Goal: Communication & Community: Share content

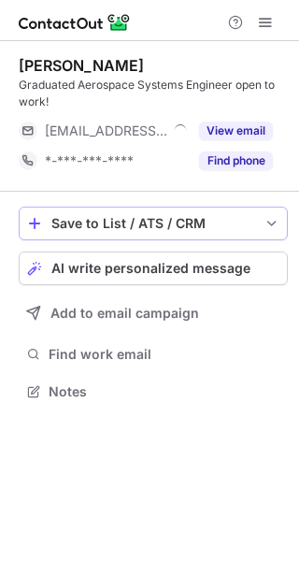
scroll to position [378, 299]
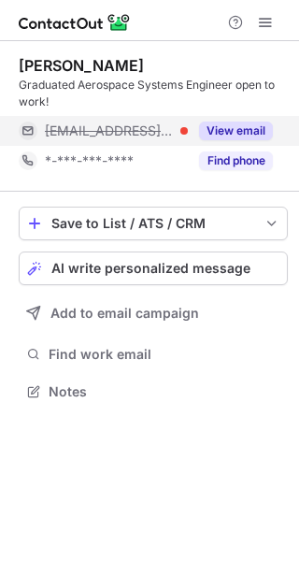
click at [237, 127] on button "View email" at bounding box center [236, 130] width 74 height 19
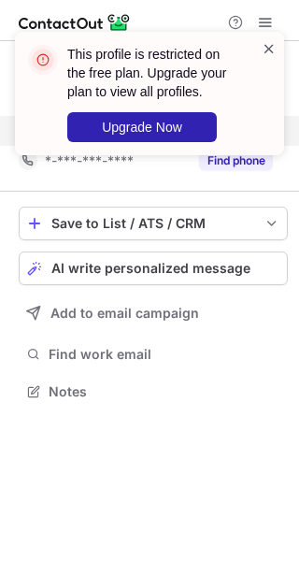
scroll to position [349, 299]
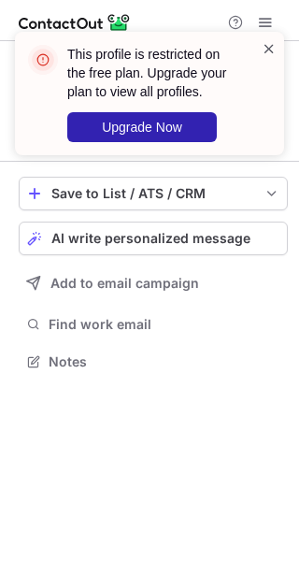
click at [273, 46] on span at bounding box center [269, 48] width 15 height 19
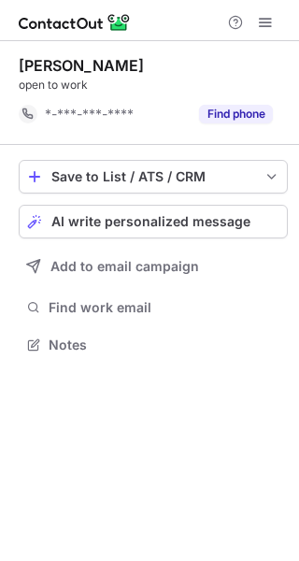
scroll to position [332, 299]
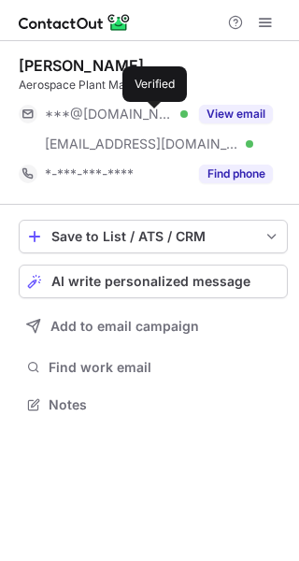
scroll to position [391, 299]
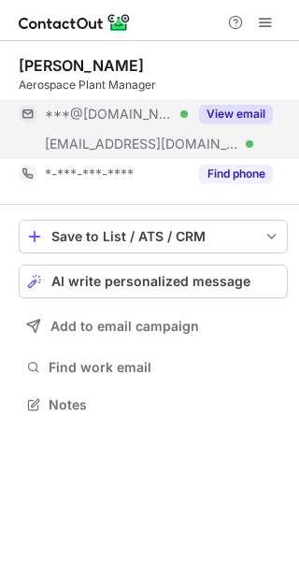
click at [232, 109] on button "View email" at bounding box center [236, 114] width 74 height 19
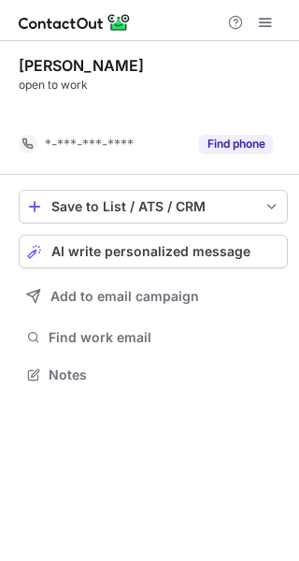
scroll to position [332, 299]
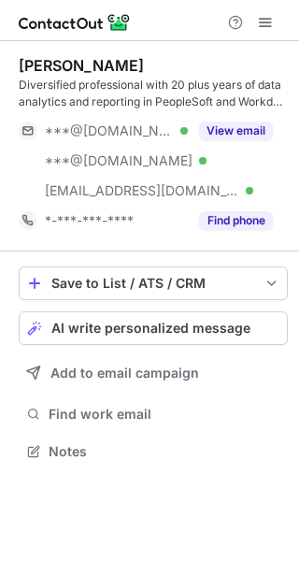
scroll to position [438, 299]
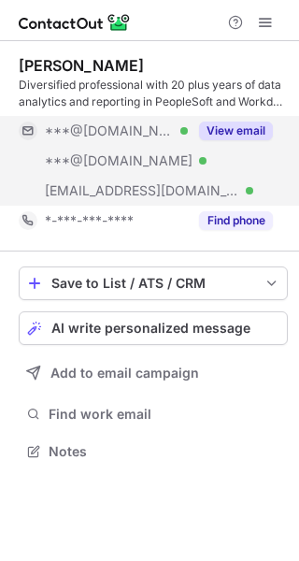
click at [234, 129] on button "View email" at bounding box center [236, 130] width 74 height 19
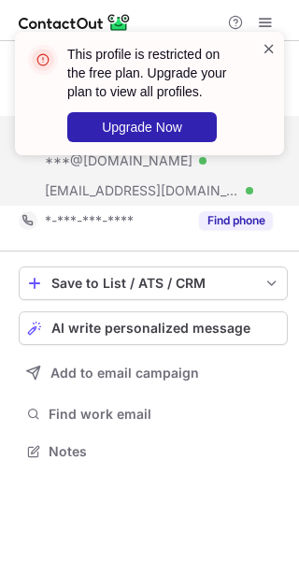
click at [270, 50] on span at bounding box center [269, 48] width 15 height 19
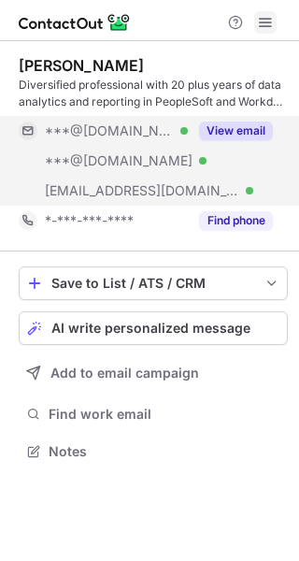
click at [261, 23] on span at bounding box center [265, 22] width 15 height 15
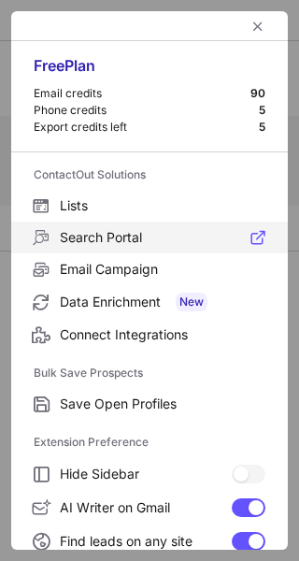
scroll to position [218, 0]
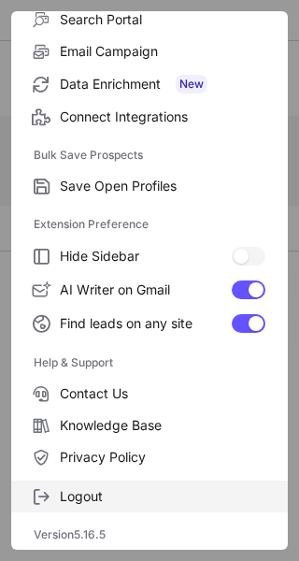
click at [74, 491] on span "Logout" at bounding box center [163, 496] width 206 height 17
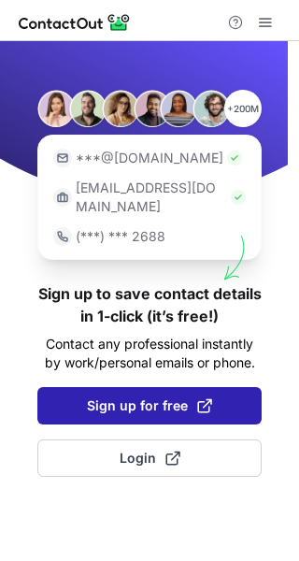
click at [116, 396] on span "Sign up for free" at bounding box center [149, 405] width 125 height 19
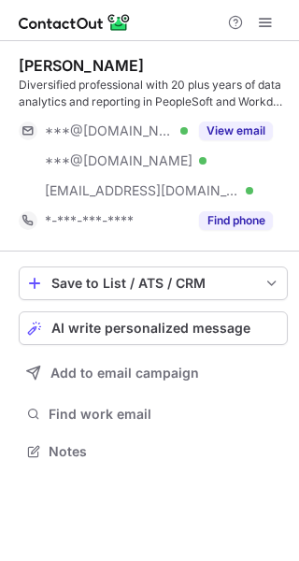
scroll to position [438, 299]
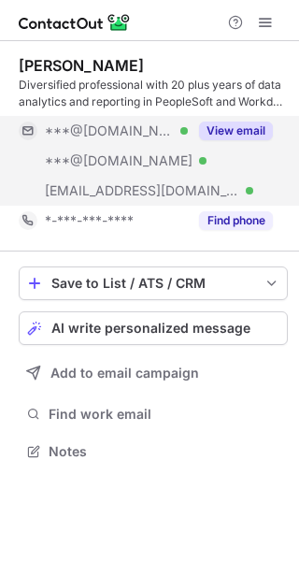
click at [235, 130] on button "View email" at bounding box center [236, 130] width 74 height 19
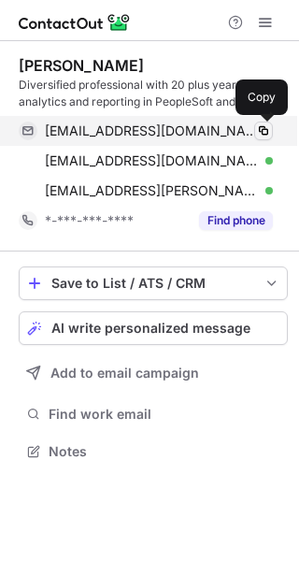
click at [261, 132] on span at bounding box center [263, 130] width 15 height 15
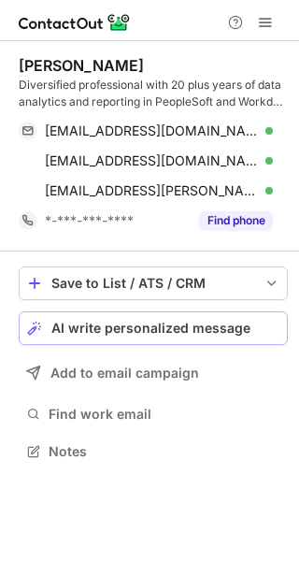
click at [113, 328] on span "AI write personalized message" at bounding box center [150, 327] width 199 height 15
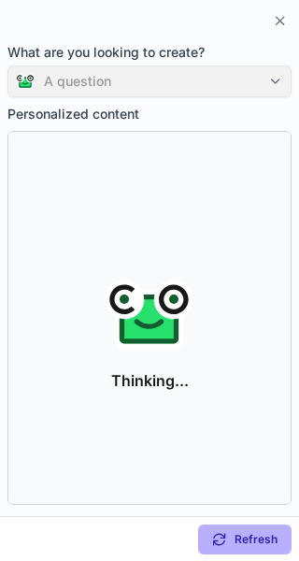
click at [106, 76] on div "A question" at bounding box center [149, 81] width 284 height 32
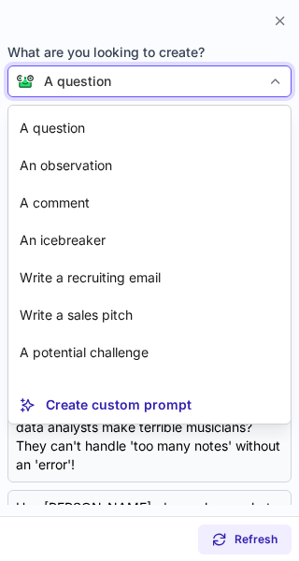
click at [106, 76] on div "A question" at bounding box center [77, 81] width 67 height 19
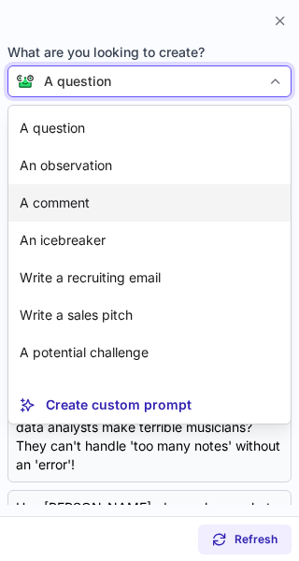
scroll to position [34, 0]
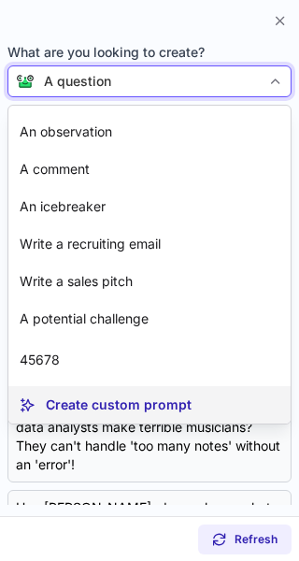
click at [125, 409] on p "Create custom prompt" at bounding box center [119, 404] width 146 height 19
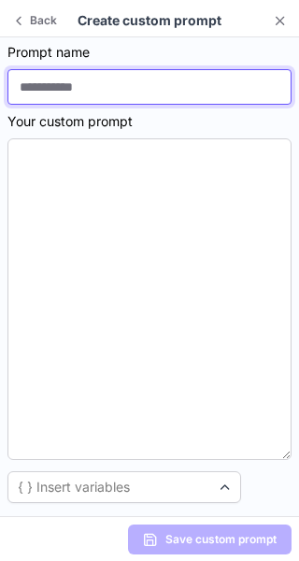
click at [65, 97] on input at bounding box center [149, 87] width 284 height 36
type input "**********"
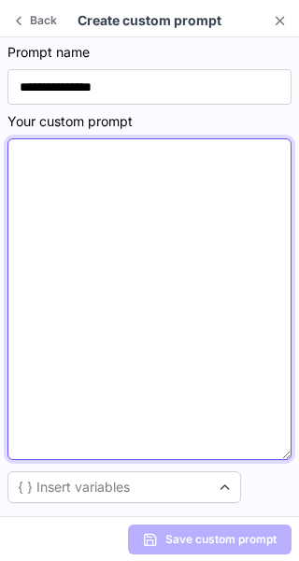
click at [69, 149] on textarea at bounding box center [149, 298] width 284 height 321
click at [64, 197] on textarea at bounding box center [149, 298] width 284 height 321
paste textarea "**********"
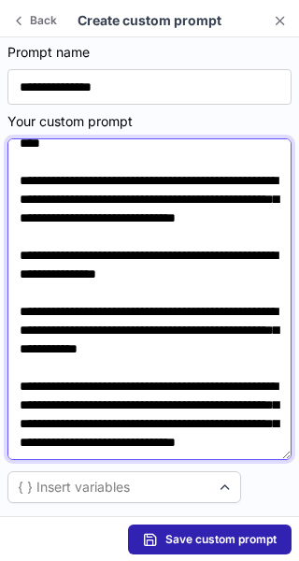
scroll to position [0, 0]
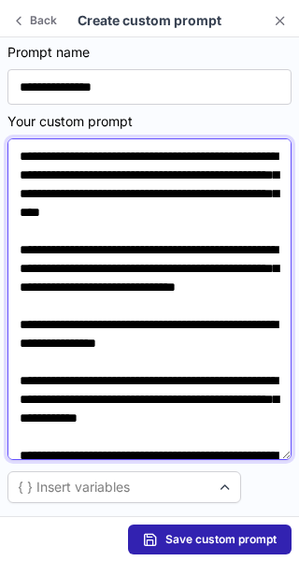
drag, startPoint x: 100, startPoint y: 173, endPoint x: 51, endPoint y: 176, distance: 48.7
click at [51, 176] on textarea "**********" at bounding box center [149, 298] width 284 height 321
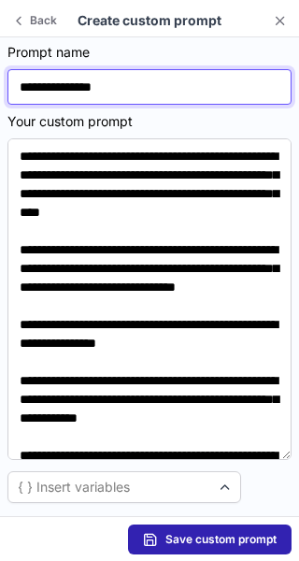
drag, startPoint x: 130, startPoint y: 80, endPoint x: 16, endPoint y: 95, distance: 115.0
click at [16, 95] on input "**********" at bounding box center [149, 87] width 284 height 36
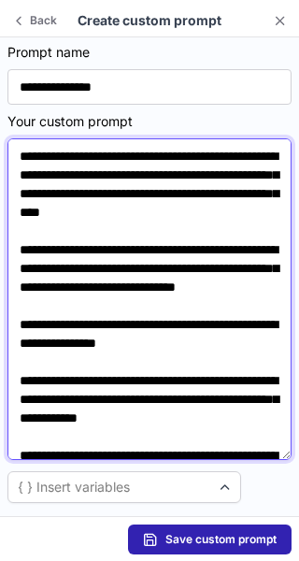
drag, startPoint x: 99, startPoint y: 176, endPoint x: 54, endPoint y: 178, distance: 44.9
click at [54, 178] on textarea "**********" at bounding box center [149, 298] width 284 height 321
paste textarea "********"
drag, startPoint x: 257, startPoint y: 174, endPoint x: 164, endPoint y: 176, distance: 92.5
click at [164, 176] on textarea "**********" at bounding box center [149, 298] width 284 height 321
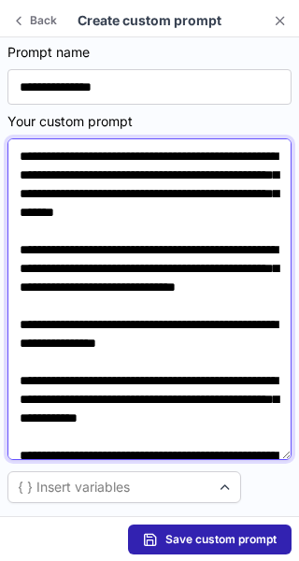
drag, startPoint x: 75, startPoint y: 191, endPoint x: 21, endPoint y: 190, distance: 53.3
click at [21, 190] on textarea "**********" at bounding box center [149, 298] width 284 height 321
paste textarea "*******"
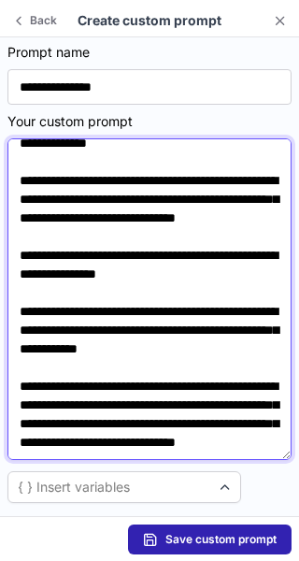
scroll to position [145, 0]
drag, startPoint x: 235, startPoint y: 236, endPoint x: 190, endPoint y: 242, distance: 45.2
click at [190, 242] on textarea "**********" at bounding box center [149, 298] width 284 height 321
paste textarea "********"
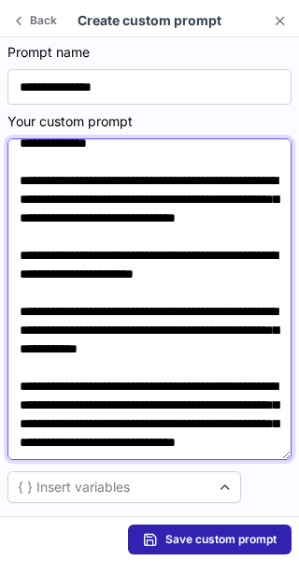
drag, startPoint x: 155, startPoint y: 266, endPoint x: 58, endPoint y: 273, distance: 97.4
click at [58, 273] on textarea "**********" at bounding box center [149, 298] width 284 height 321
drag, startPoint x: 147, startPoint y: 312, endPoint x: 96, endPoint y: 315, distance: 50.5
click at [96, 315] on textarea "**********" at bounding box center [149, 298] width 284 height 321
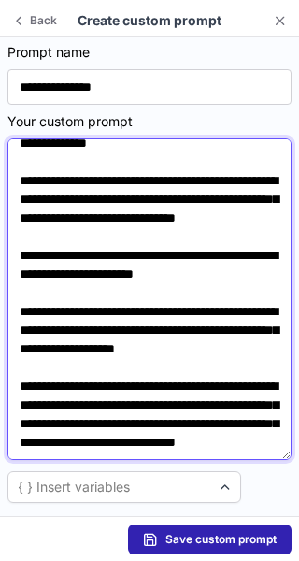
paste textarea "********"
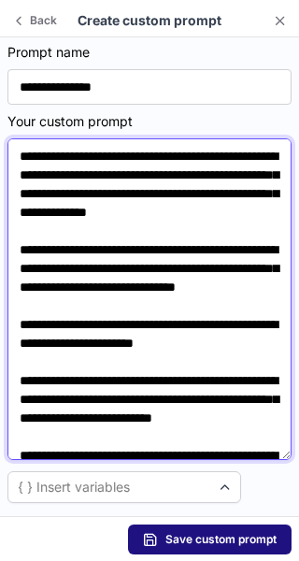
type textarea "**********"
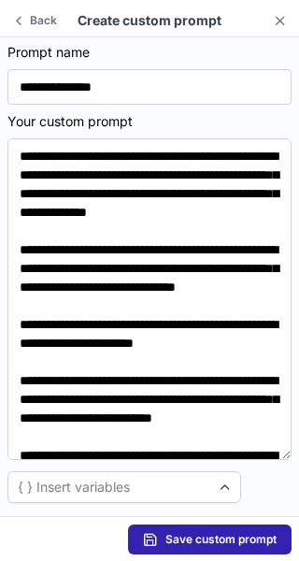
click at [214, 528] on button "Save custom prompt" at bounding box center [210, 539] width 164 height 30
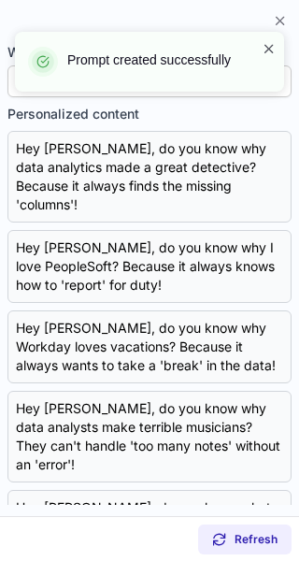
click at [269, 43] on span at bounding box center [269, 48] width 15 height 19
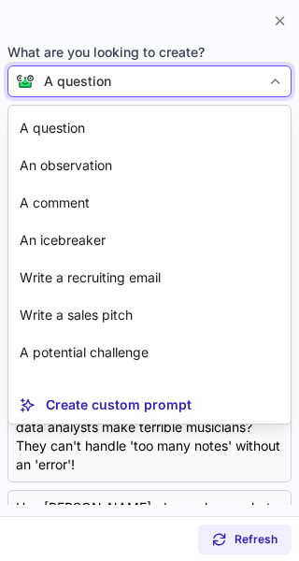
click at [149, 82] on div "A question" at bounding box center [148, 81] width 226 height 19
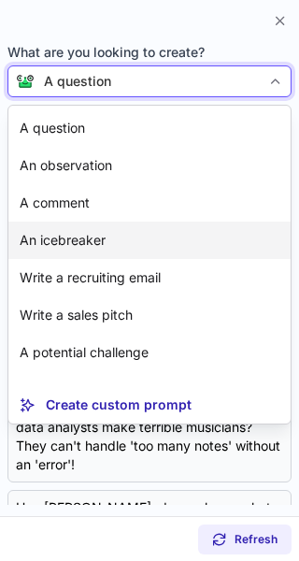
scroll to position [78, 0]
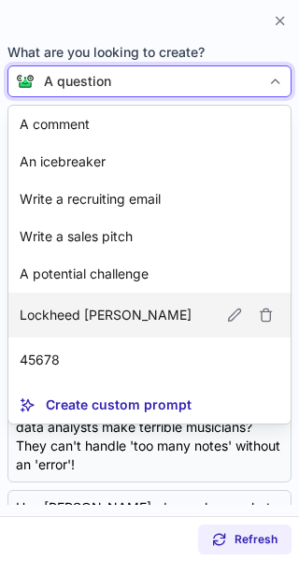
click at [103, 313] on p "Lockheed [PERSON_NAME]" at bounding box center [106, 315] width 172 height 19
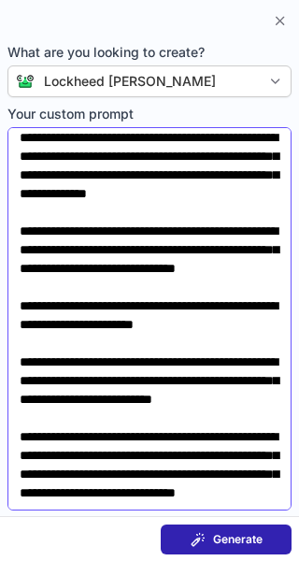
scroll to position [0, 0]
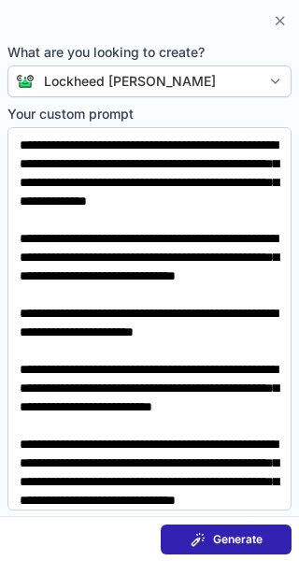
click at [226, 541] on span "Generate" at bounding box center [238, 539] width 50 height 15
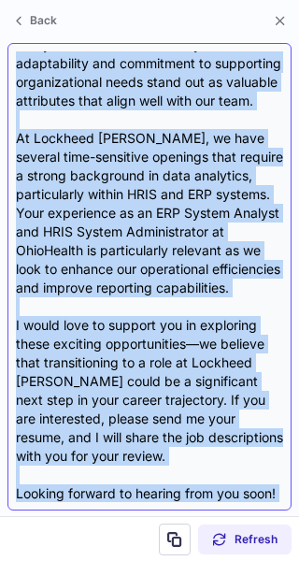
scroll to position [465, 0]
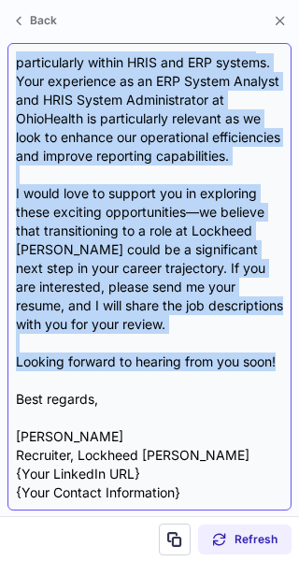
drag, startPoint x: 15, startPoint y: 137, endPoint x: 84, endPoint y: 359, distance: 232.0
click at [84, 359] on div "Subject: Exciting Opportunities at Lockheed Martin Body: Hi {Candidate's Name},…" at bounding box center [149, 276] width 284 height 467
copy div "Hi {Candidate's Name}, I hope this message finds you well! My name is Kelly Kno…"
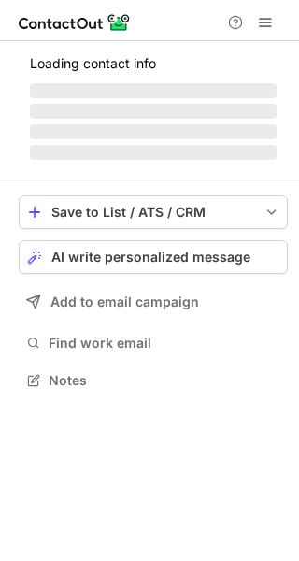
scroll to position [408, 299]
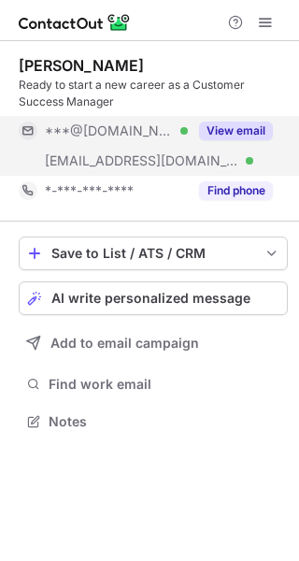
click at [236, 122] on button "View email" at bounding box center [236, 130] width 74 height 19
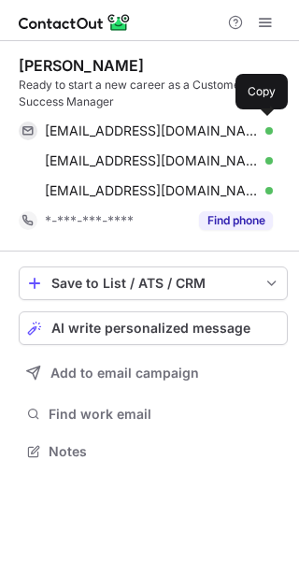
scroll to position [438, 299]
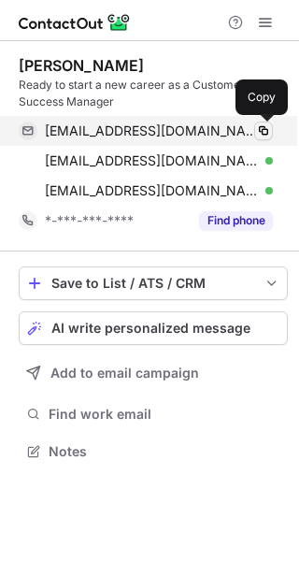
click at [266, 122] on button at bounding box center [263, 130] width 19 height 19
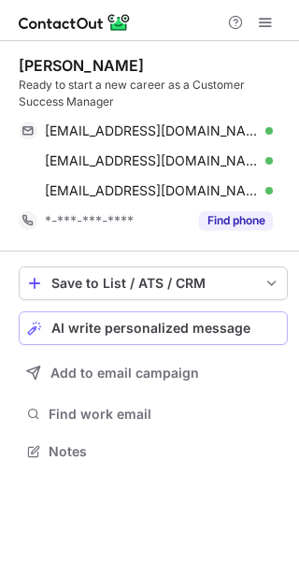
click at [128, 331] on span "AI write personalized message" at bounding box center [150, 327] width 199 height 15
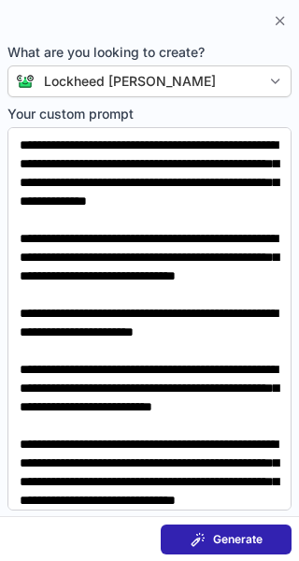
click at [235, 549] on button "Generate" at bounding box center [226, 539] width 131 height 30
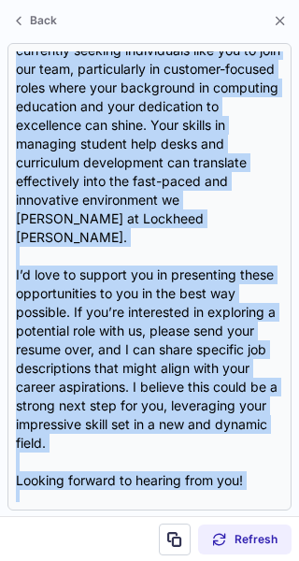
scroll to position [577, 0]
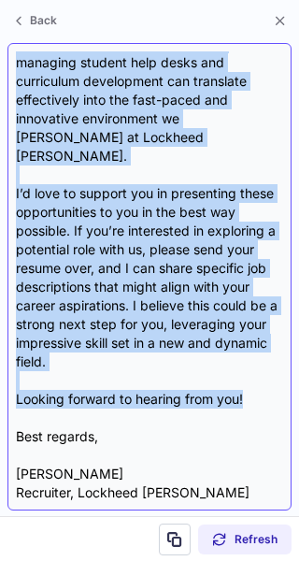
drag, startPoint x: 16, startPoint y: 133, endPoint x: 246, endPoint y: 359, distance: 322.4
click at [246, 359] on div "Subject: Exciting Opportunities at Lockheed Martin Body: Hi {Candidate's Name},…" at bounding box center [149, 276] width 267 height 450
copy div "Hi {Candidate's Name}, I hope this message finds you well! I recently came acro…"
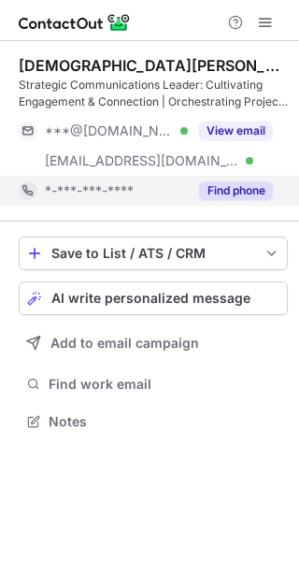
scroll to position [408, 299]
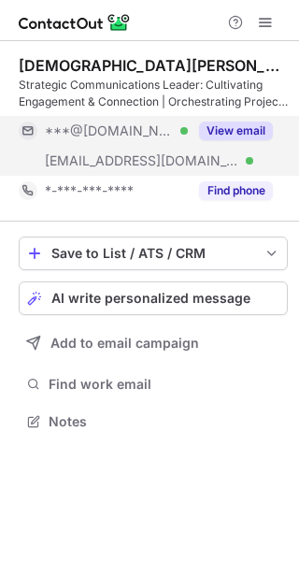
click at [227, 128] on button "View email" at bounding box center [236, 130] width 74 height 19
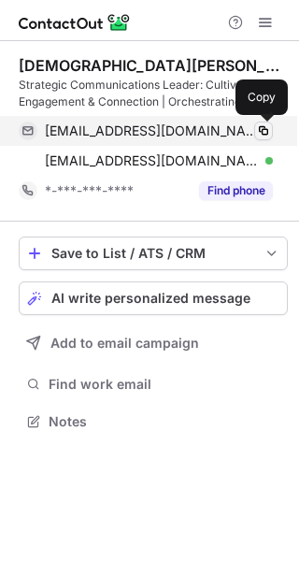
click at [263, 131] on span at bounding box center [263, 130] width 15 height 15
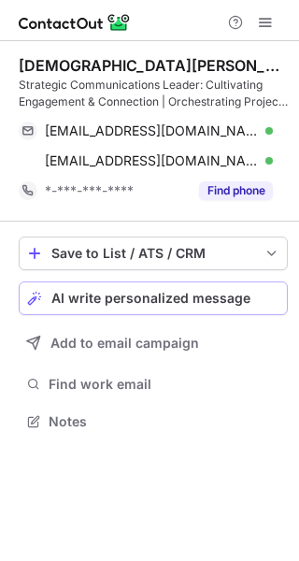
click at [121, 305] on span "AI write personalized message" at bounding box center [150, 298] width 199 height 15
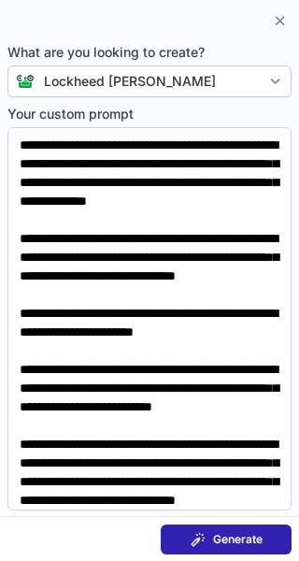
click at [218, 547] on button "Generate" at bounding box center [226, 539] width 131 height 30
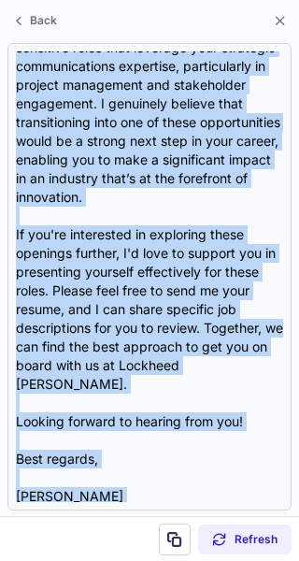
scroll to position [802, 0]
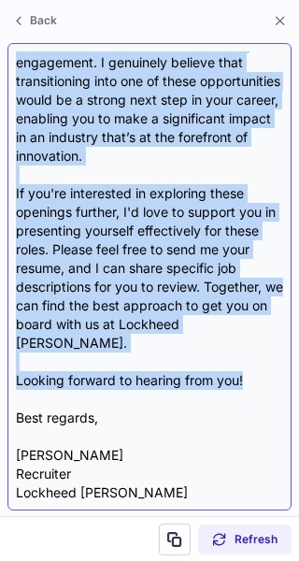
drag, startPoint x: 15, startPoint y: 157, endPoint x: 251, endPoint y: 341, distance: 299.6
click at [251, 341] on div "Subject: Exciting Opportunities at Lockheed [PERSON_NAME]! Body: Hi {Candidate'…" at bounding box center [149, 276] width 284 height 467
copy div "Lo {Ipsumdolo's Amet}, C adip elit seddoei tempo inc utla! Et dolo ma Aliqu Eni…"
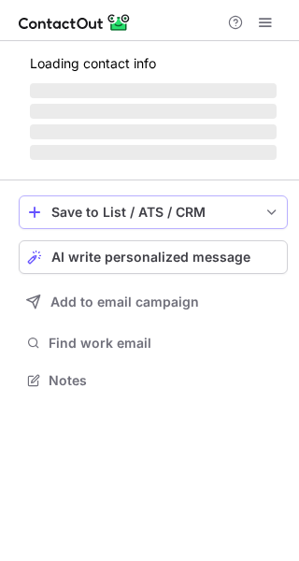
scroll to position [362, 299]
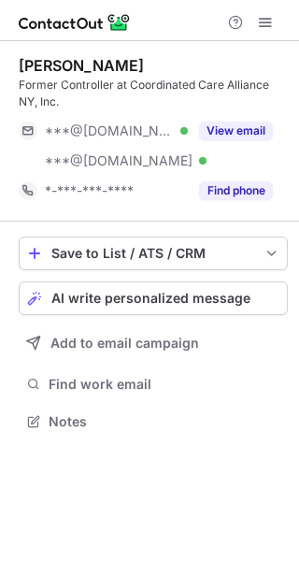
scroll to position [408, 299]
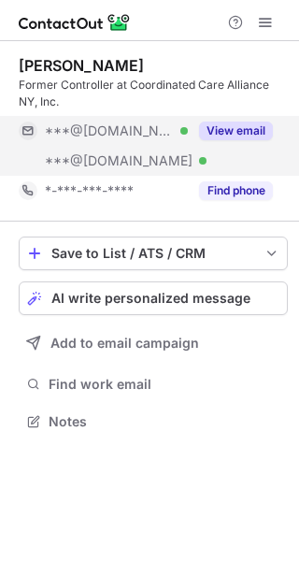
click at [243, 131] on button "View email" at bounding box center [236, 130] width 74 height 19
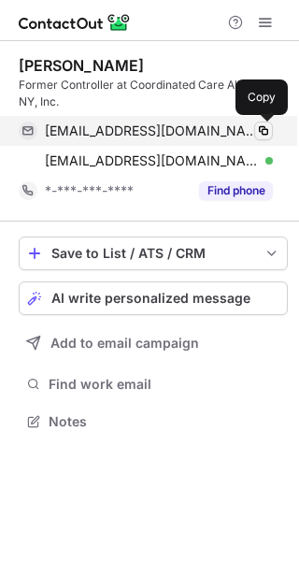
click at [263, 129] on span at bounding box center [263, 130] width 15 height 15
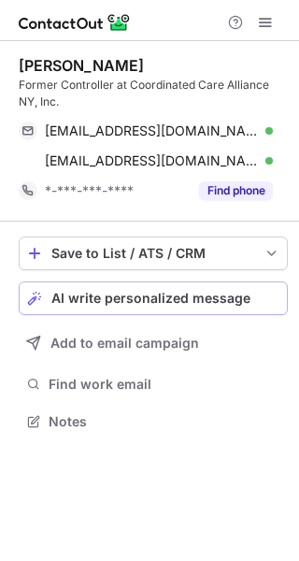
click at [103, 312] on button "AI write personalized message" at bounding box center [153, 298] width 269 height 34
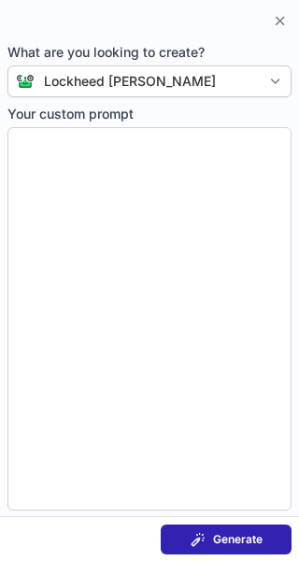
type textarea "**********"
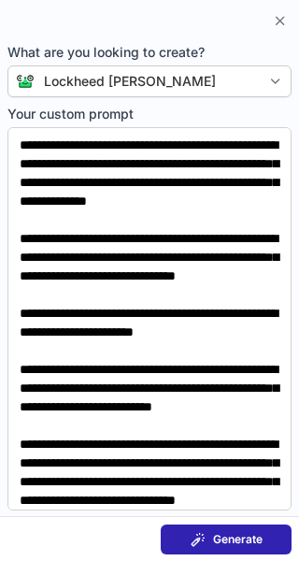
click at [235, 541] on span "Generate" at bounding box center [238, 539] width 50 height 15
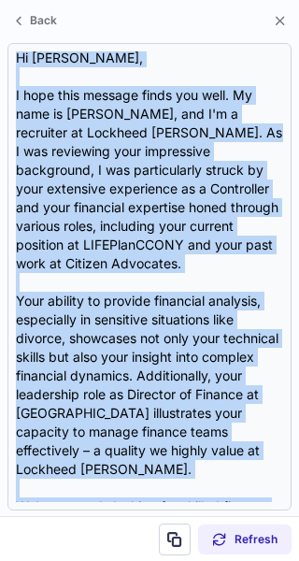
scroll to position [521, 0]
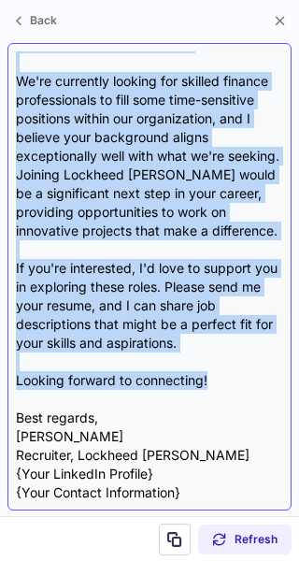
drag, startPoint x: 14, startPoint y: 135, endPoint x: 216, endPoint y: 377, distance: 315.8
click at [216, 377] on div "Subject: Exciting Opportunities at Lockheed [PERSON_NAME] Body: Hi [PERSON_NAME…" at bounding box center [149, 276] width 284 height 467
copy div "Lo Ipsumdol, S amet cons adipisc elits doe temp. In utla et Dolor Magnaali Enim…"
